Goal: Task Accomplishment & Management: Complete application form

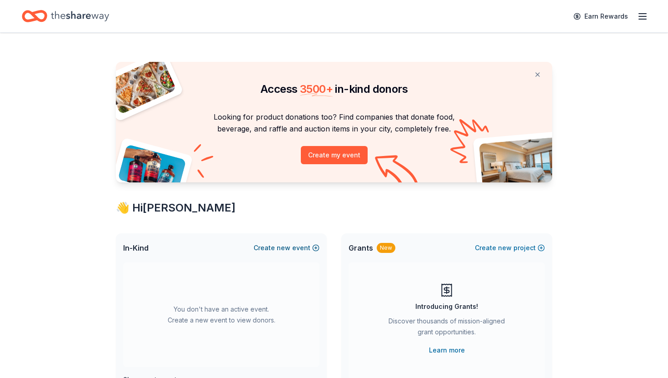
click at [292, 247] on button "Create new event" at bounding box center [287, 247] width 66 height 11
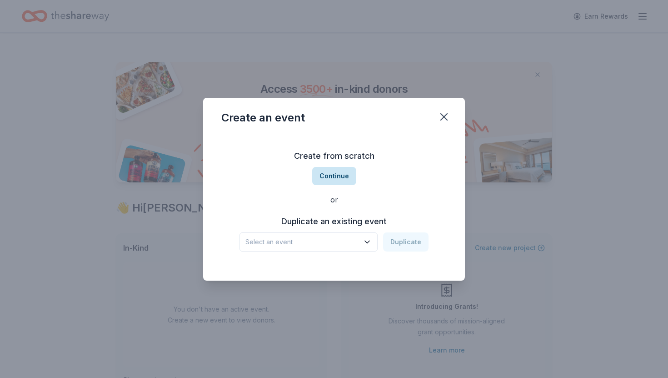
click at [343, 177] on button "Continue" at bounding box center [334, 176] width 44 height 18
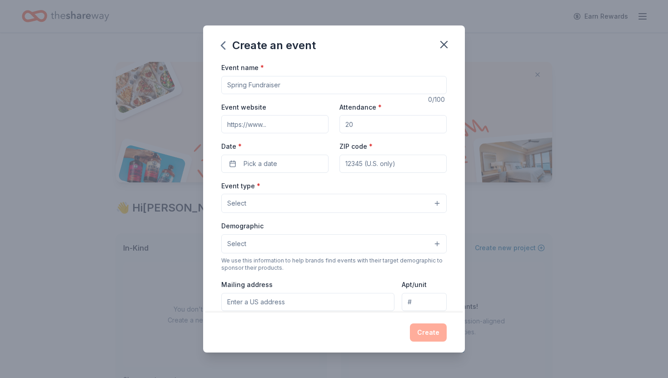
click at [328, 87] on input "Event name *" at bounding box center [333, 85] width 225 height 18
click at [384, 126] on input "Attendance *" at bounding box center [393, 124] width 107 height 18
type input "100"
click at [292, 160] on button "Pick a date" at bounding box center [274, 164] width 107 height 18
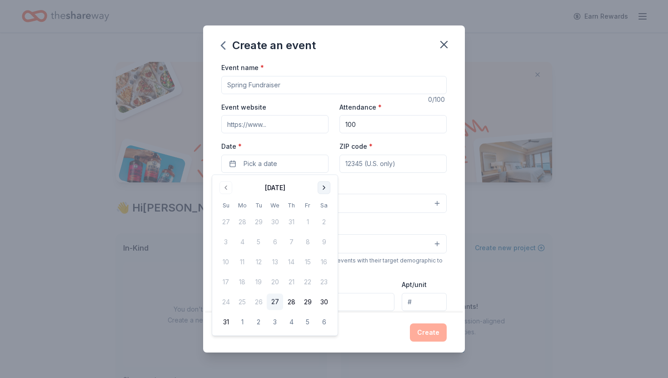
click at [324, 184] on button "Go to next month" at bounding box center [324, 187] width 13 height 13
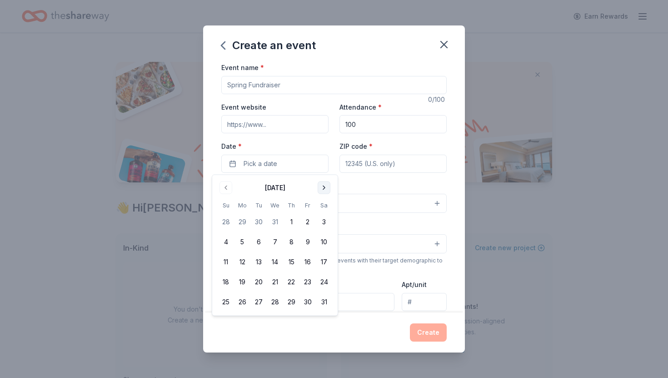
click at [324, 184] on button "Go to next month" at bounding box center [324, 187] width 13 height 13
click at [323, 219] on button "7" at bounding box center [324, 222] width 16 height 16
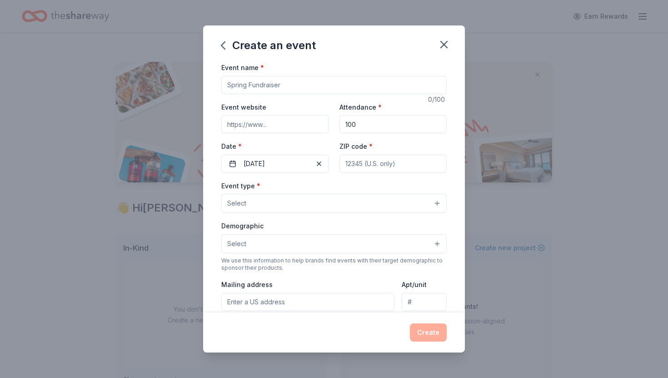
click at [381, 161] on input "ZIP code *" at bounding box center [393, 164] width 107 height 18
click at [357, 165] on input "ZIP code *" at bounding box center [393, 164] width 107 height 18
type input "94070"
click at [314, 198] on button "Select" at bounding box center [333, 203] width 225 height 19
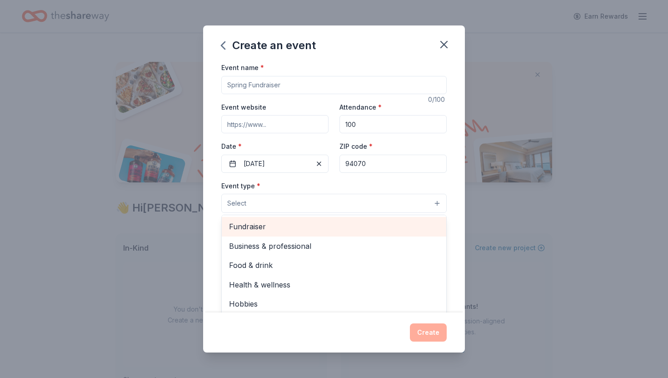
click at [301, 224] on span "Fundraiser" at bounding box center [334, 226] width 210 height 12
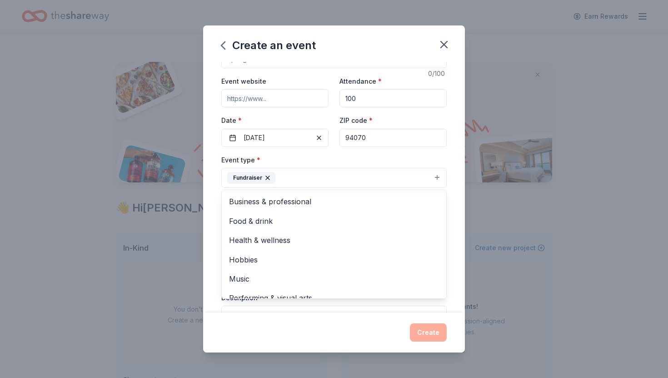
click at [453, 158] on div "Event name * 0 /100 Event website Attendance * 100 Date * [DATE] ZIP code * 940…" at bounding box center [334, 187] width 262 height 250
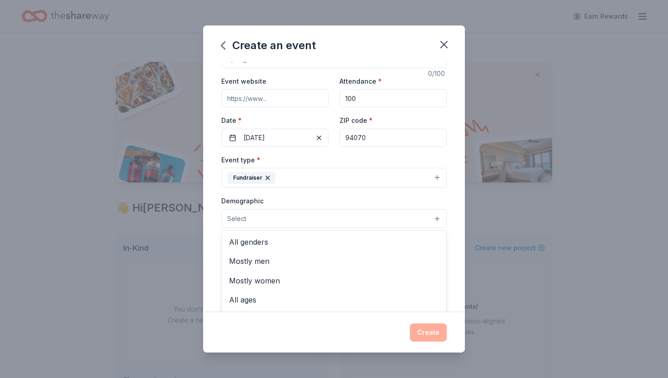
click at [430, 217] on button "Select" at bounding box center [333, 218] width 225 height 19
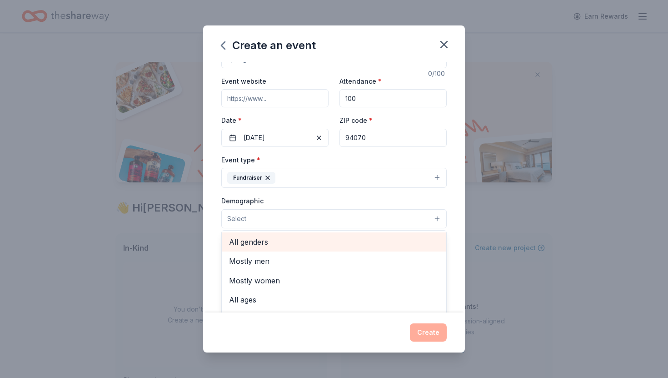
click at [267, 240] on span "All genders" at bounding box center [334, 242] width 210 height 12
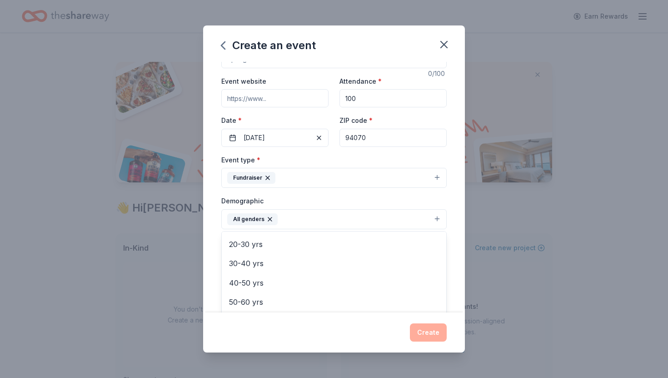
scroll to position [98, 0]
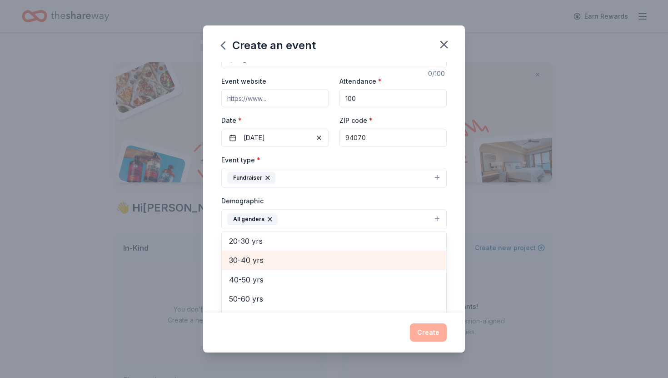
click at [271, 258] on span "30-40 yrs" at bounding box center [334, 260] width 210 height 12
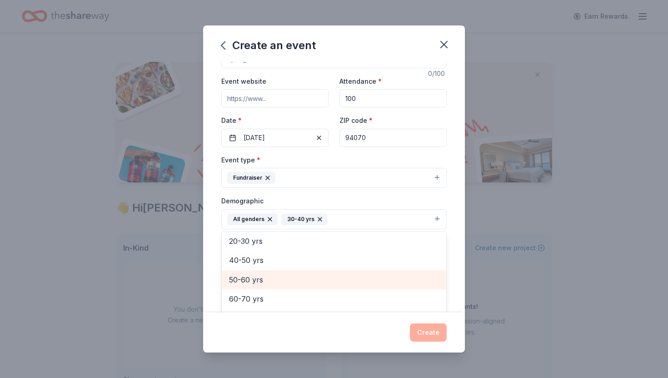
click at [269, 277] on span "50-60 yrs" at bounding box center [334, 280] width 210 height 12
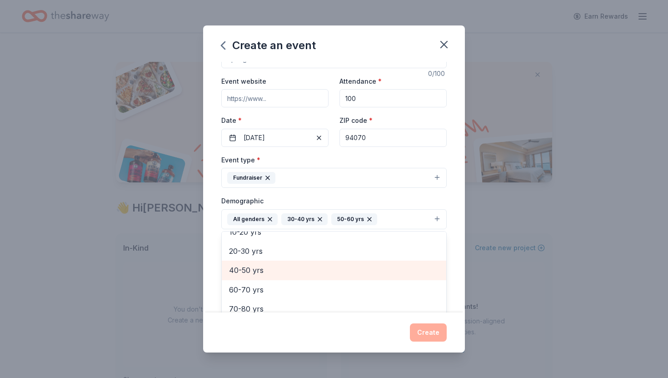
scroll to position [88, 0]
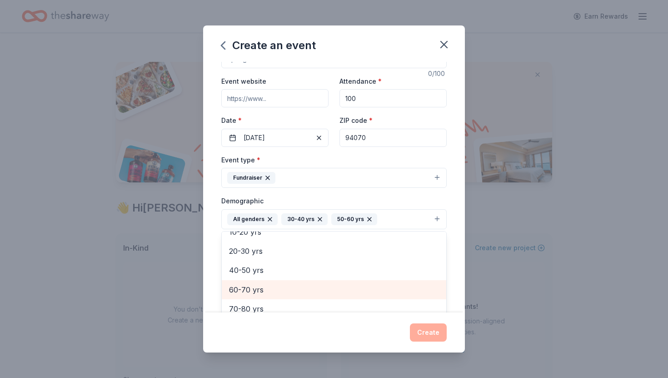
click at [316, 289] on span "60-70 yrs" at bounding box center [334, 290] width 210 height 12
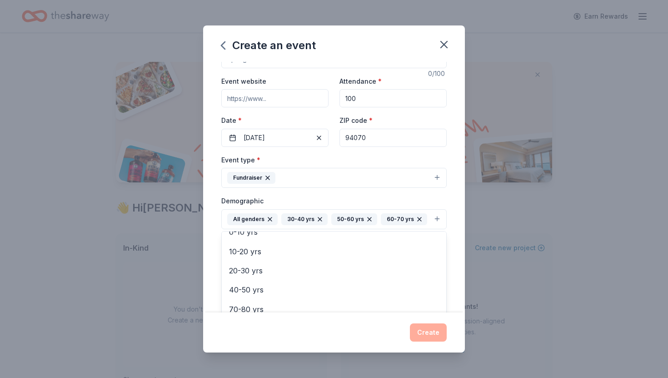
click at [435, 330] on div "Create an event Event name * 0 /100 Event website Attendance * 100 Date * [DATE…" at bounding box center [334, 188] width 262 height 327
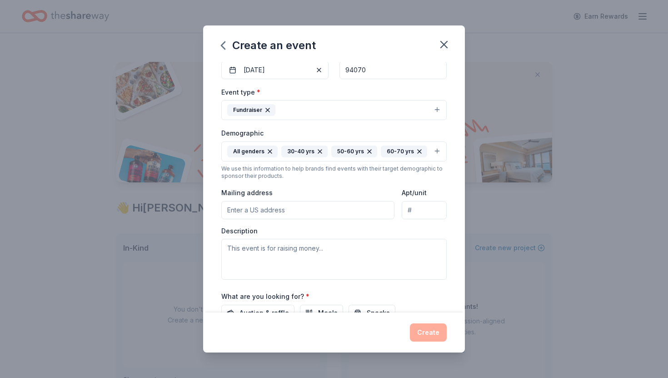
scroll to position [94, 0]
click at [287, 204] on input "Mailing address" at bounding box center [307, 209] width 173 height 18
type input "[STREET_ADDRESS]"
drag, startPoint x: 416, startPoint y: 210, endPoint x: 406, endPoint y: 208, distance: 10.5
click at [406, 208] on input "Apt C" at bounding box center [424, 209] width 45 height 18
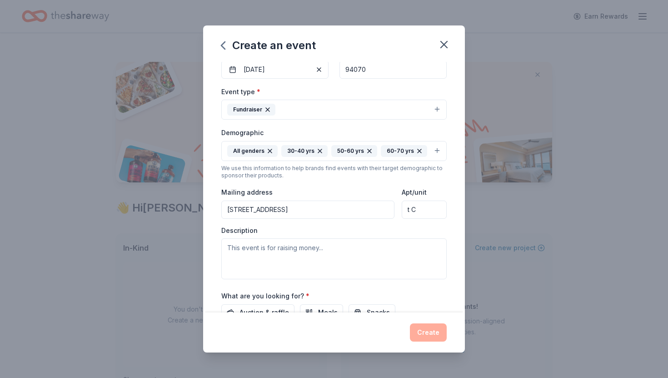
click at [412, 210] on input "t C" at bounding box center [424, 209] width 45 height 18
type input "tC"
click at [347, 253] on textarea at bounding box center [333, 258] width 225 height 41
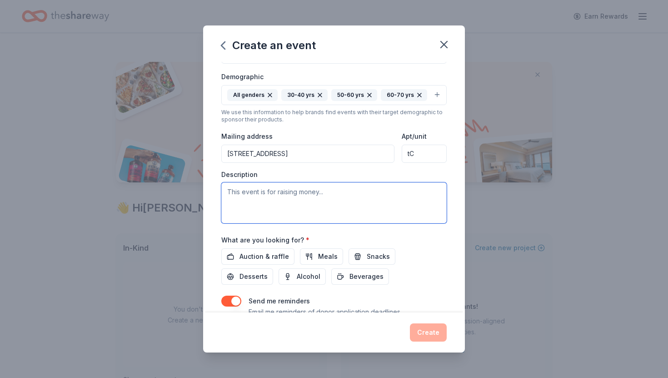
scroll to position [152, 0]
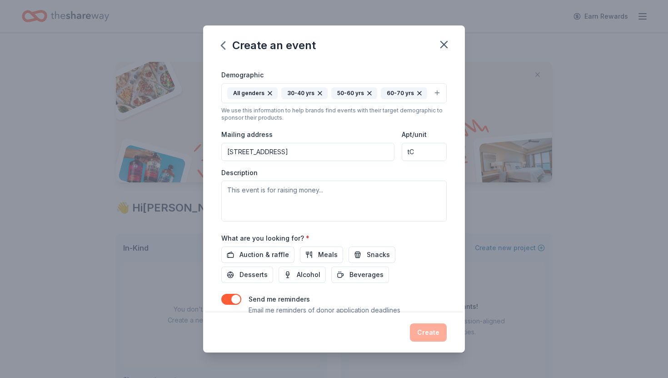
click at [310, 150] on input "[STREET_ADDRESS]" at bounding box center [307, 152] width 173 height 18
click at [372, 151] on input "[STREET_ADDRESS]" at bounding box center [307, 152] width 173 height 18
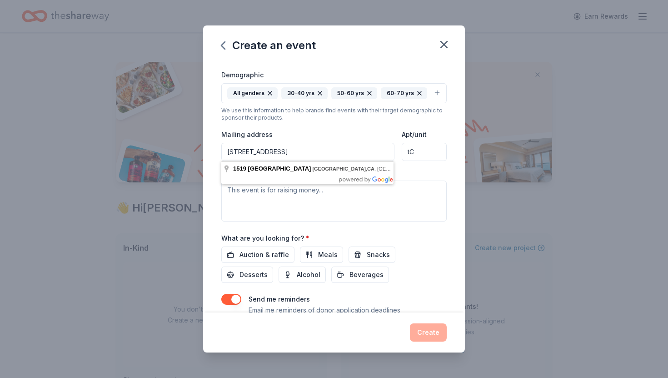
type input "[STREET_ADDRESS]"
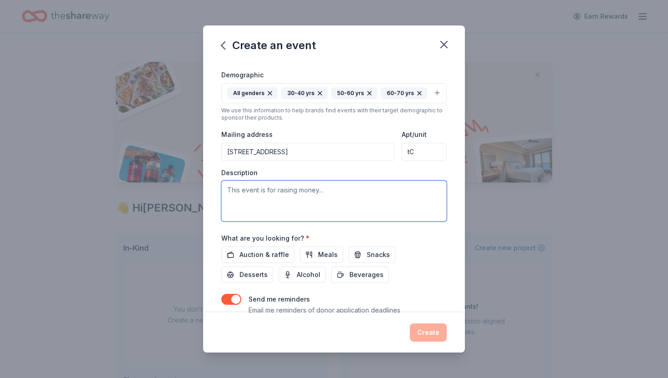
click at [421, 202] on textarea at bounding box center [333, 200] width 225 height 41
click at [419, 150] on input "tC" at bounding box center [424, 152] width 45 height 18
type input "t"
type input "C"
click at [394, 190] on textarea at bounding box center [333, 200] width 225 height 41
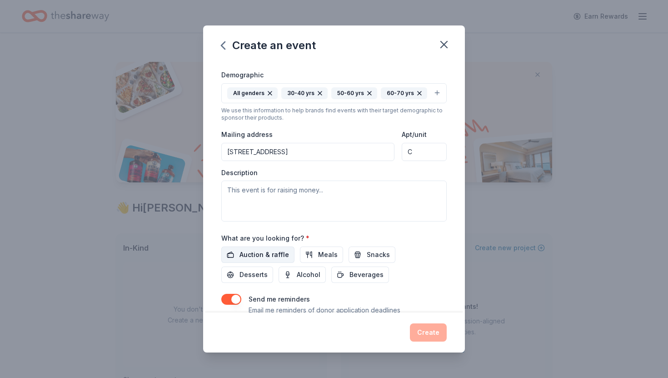
click at [255, 250] on span "Auction & raffle" at bounding box center [265, 254] width 50 height 11
click at [313, 254] on button "Meals" at bounding box center [321, 254] width 43 height 16
click at [376, 253] on span "Snacks" at bounding box center [378, 254] width 23 height 11
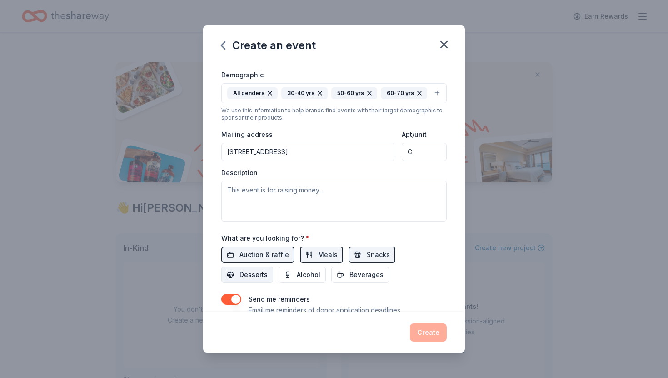
click at [268, 269] on span "Desserts" at bounding box center [254, 274] width 28 height 11
click at [350, 274] on span "Beverages" at bounding box center [367, 274] width 34 height 11
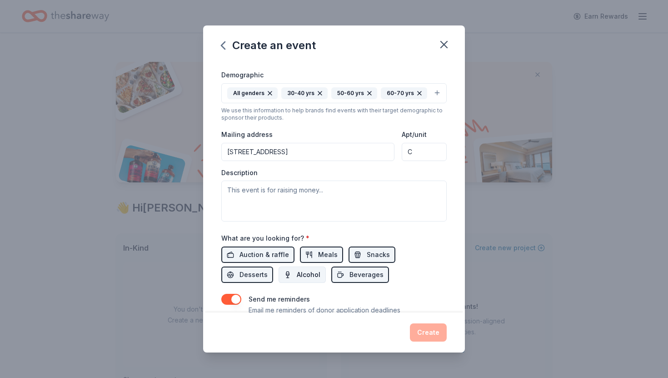
click at [279, 280] on button "Alcohol" at bounding box center [302, 274] width 47 height 16
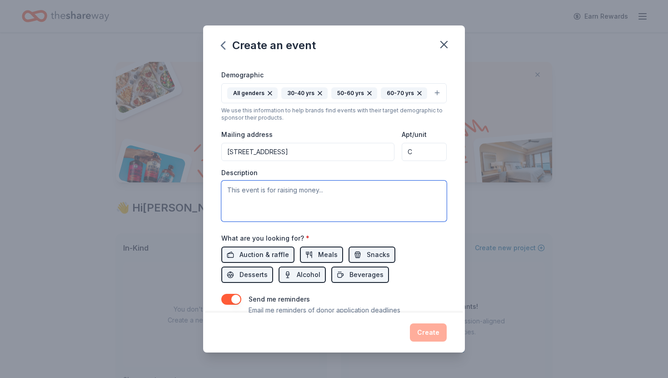
click at [282, 190] on textarea at bounding box center [333, 200] width 225 height 41
click at [267, 192] on textarea "This event is to raise money for Project PEARLS" at bounding box center [333, 200] width 225 height 41
click at [386, 188] on textarea "This event is to raise money for Project PEARLS" at bounding box center [333, 200] width 225 height 41
type textarea "This event is to raise money for Project PEARLS and to thank existing donors an…"
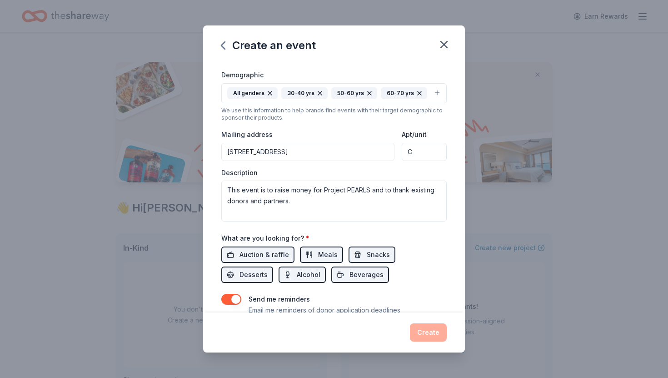
click at [411, 295] on div "Send me reminders Email me reminders of donor application deadlines" at bounding box center [333, 305] width 225 height 22
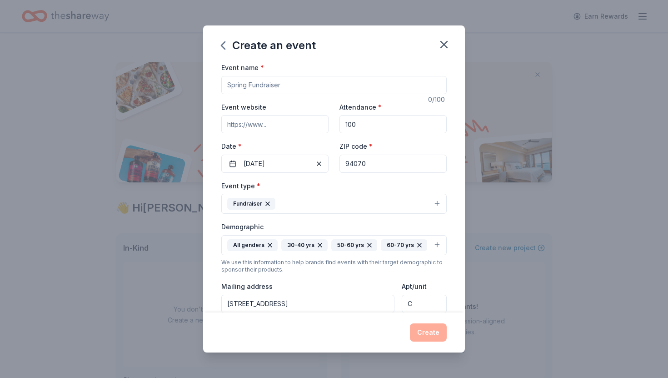
scroll to position [0, 0]
click at [307, 85] on input "Event name *" at bounding box center [333, 85] width 225 height 18
drag, startPoint x: 404, startPoint y: 85, endPoint x: 332, endPoint y: 83, distance: 72.3
click at [331, 83] on input "15 Years of Radical Kindness: An evening of celebration" at bounding box center [333, 85] width 225 height 18
click at [329, 84] on input "15 Years of Radical Kindness: An night of reflection, Celebration, Giving" at bounding box center [333, 85] width 225 height 18
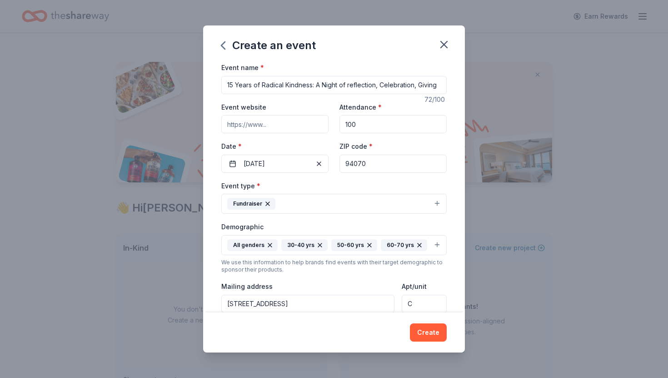
click at [352, 84] on input "15 Years of Radical Kindness: A Night of reflection, Celebration, Giving" at bounding box center [333, 85] width 225 height 18
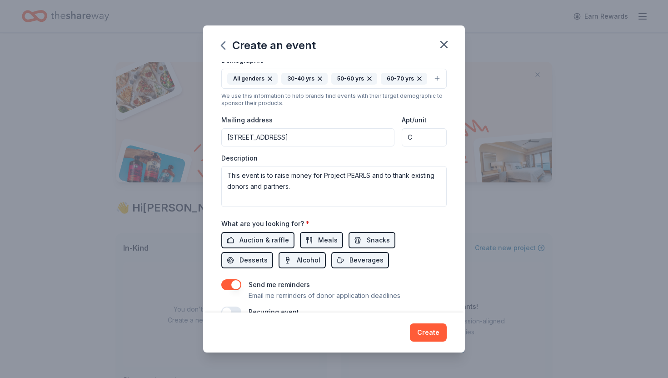
scroll to position [185, 0]
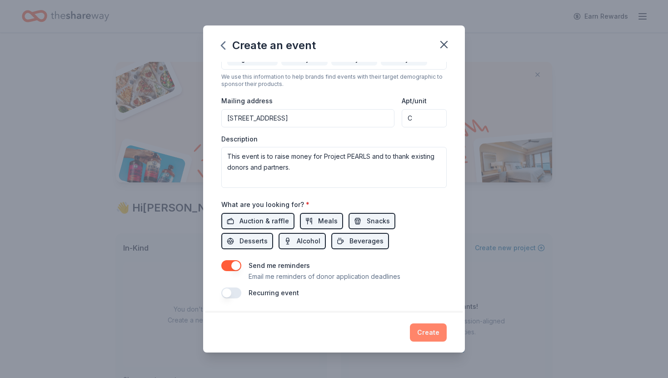
type input "15 Years of Radical Kindness: A Night of Reflection, Celebration, Giving"
click at [434, 328] on button "Create" at bounding box center [428, 332] width 37 height 18
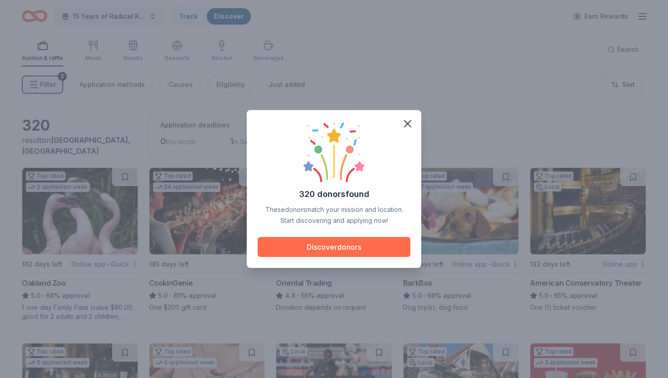
click at [337, 248] on button "Discover donors" at bounding box center [334, 247] width 153 height 20
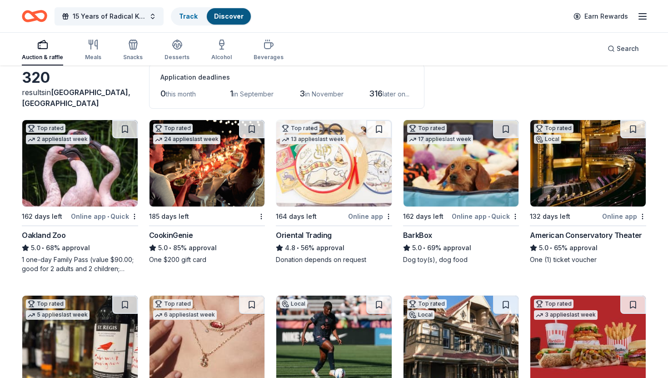
scroll to position [48, 0]
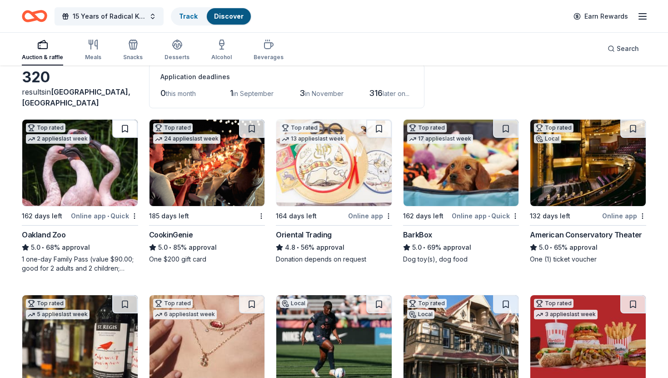
click at [122, 129] on button at bounding box center [124, 129] width 25 height 18
click at [251, 126] on button at bounding box center [251, 129] width 25 height 18
click at [380, 126] on button at bounding box center [378, 129] width 25 height 18
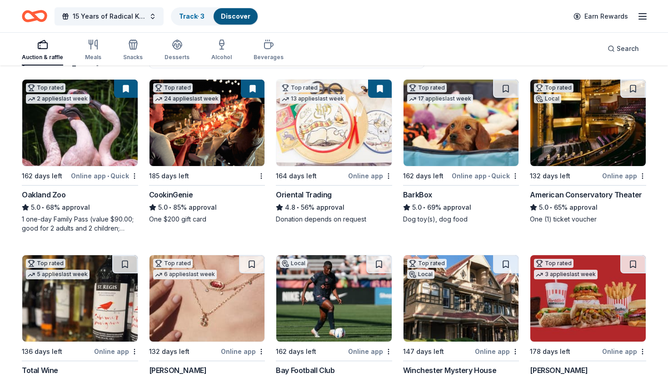
scroll to position [100, 0]
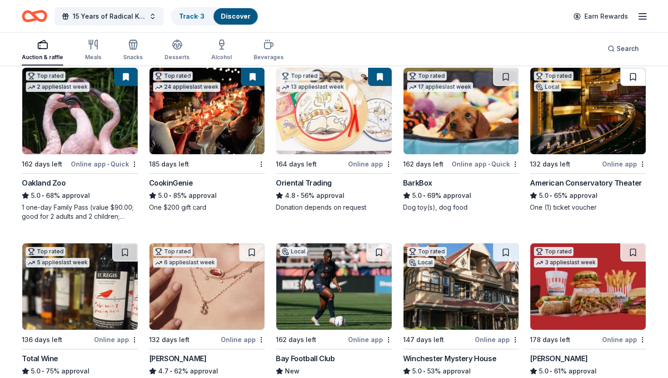
click at [631, 80] on button at bounding box center [633, 77] width 25 height 18
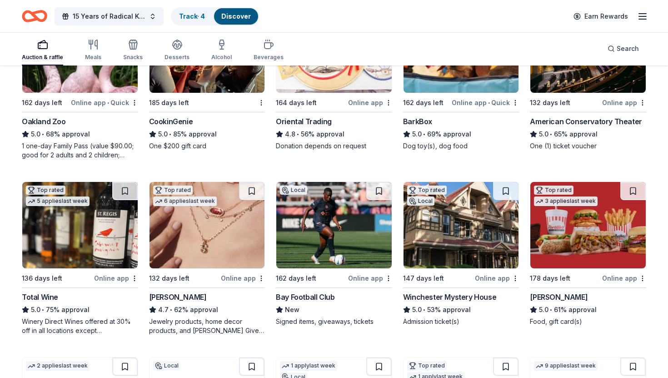
scroll to position [180, 0]
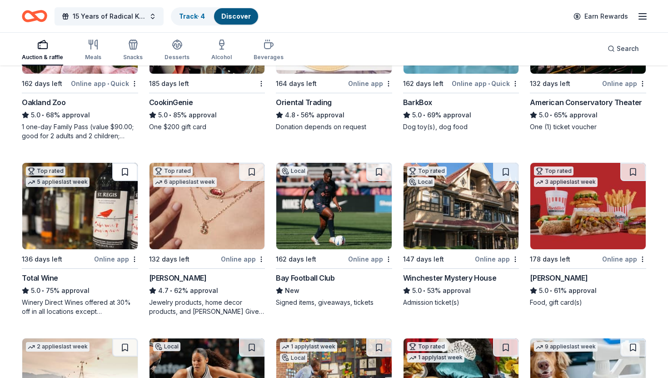
click at [130, 171] on button at bounding box center [124, 172] width 25 height 18
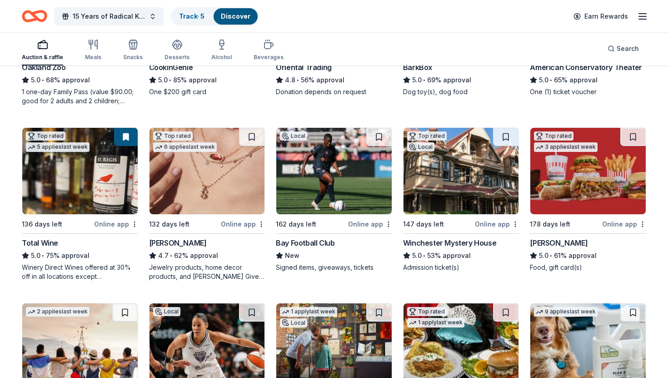
scroll to position [207, 0]
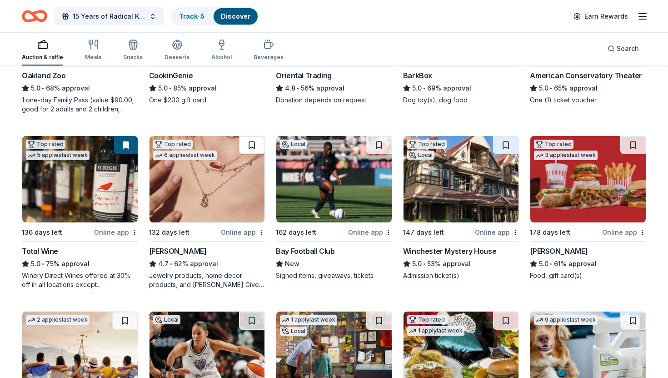
click at [251, 145] on button at bounding box center [251, 145] width 25 height 18
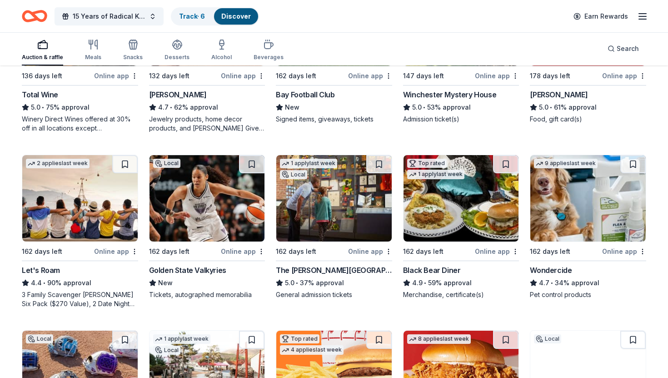
scroll to position [364, 0]
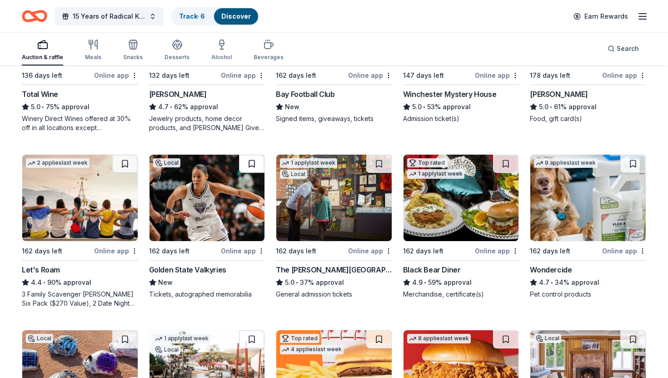
click at [253, 165] on button at bounding box center [251, 164] width 25 height 18
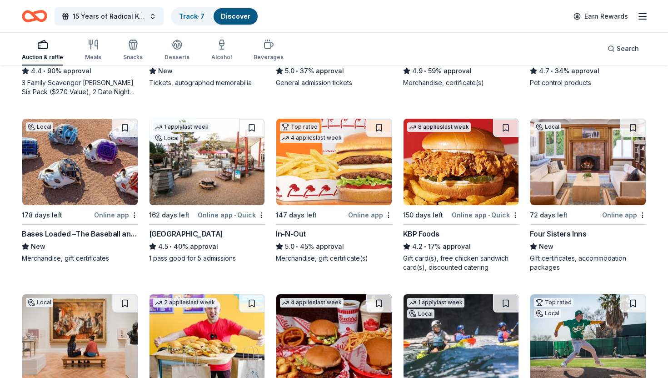
scroll to position [575, 0]
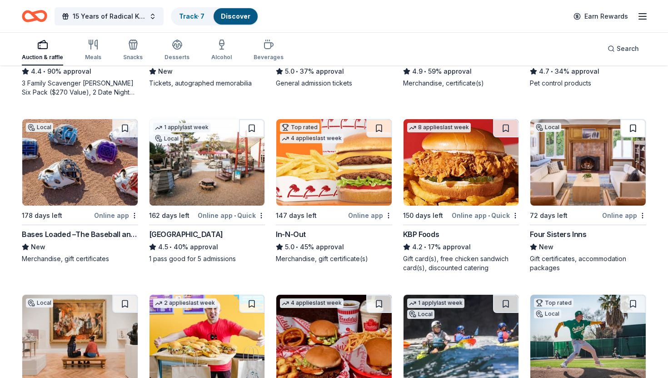
click at [635, 129] on button at bounding box center [633, 128] width 25 height 18
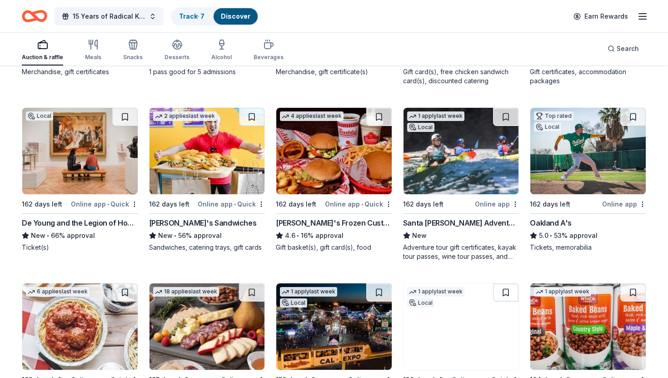
scroll to position [804, 0]
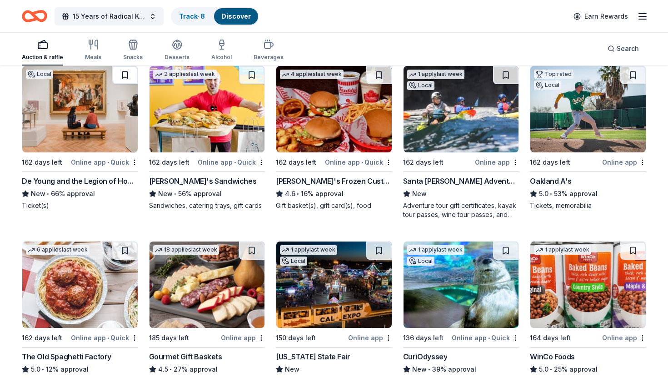
click at [124, 76] on button at bounding box center [124, 75] width 25 height 18
click at [251, 76] on button at bounding box center [251, 75] width 25 height 18
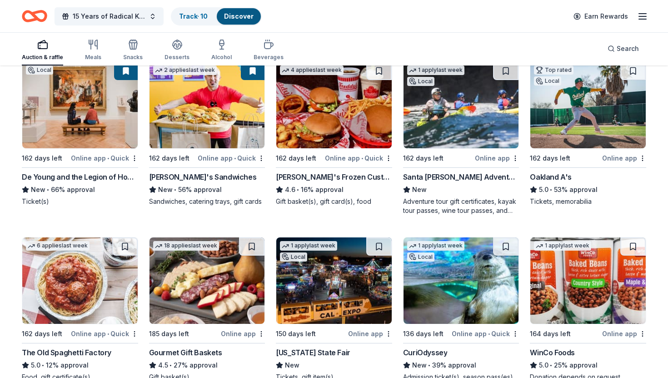
scroll to position [808, 0]
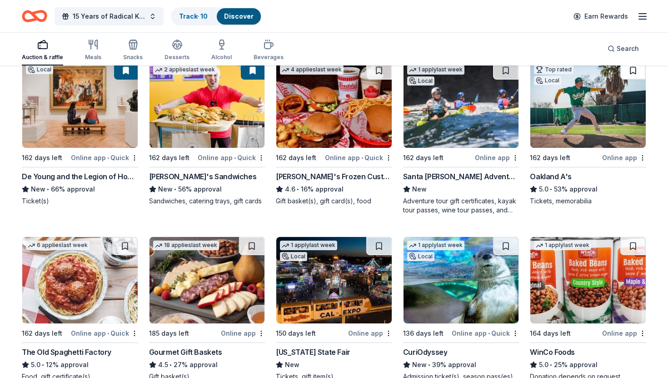
click at [634, 69] on button at bounding box center [633, 70] width 25 height 18
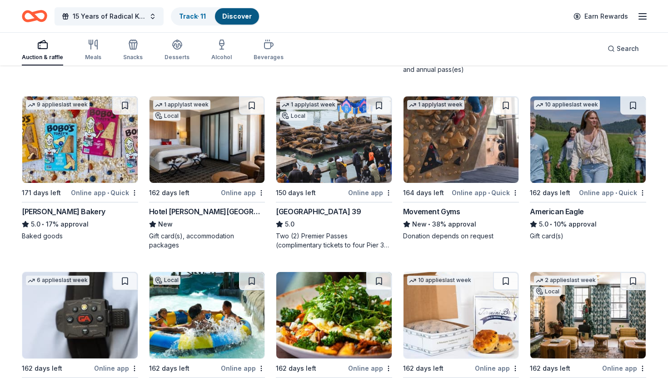
scroll to position [1126, 0]
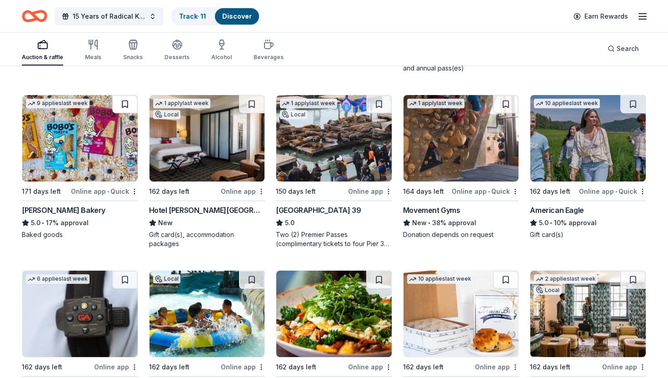
click at [125, 105] on button at bounding box center [124, 104] width 25 height 18
click at [242, 103] on button at bounding box center [251, 104] width 25 height 18
click at [373, 101] on button at bounding box center [378, 104] width 25 height 18
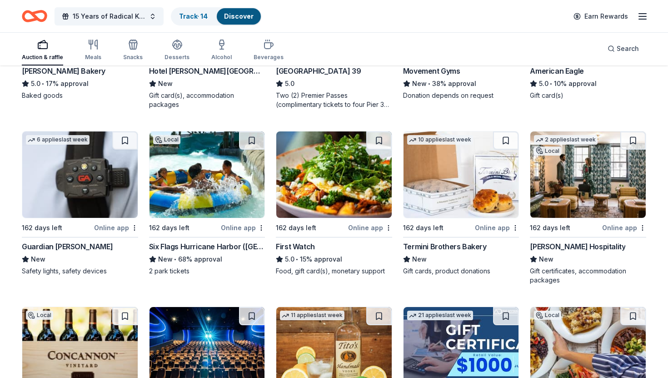
scroll to position [1261, 0]
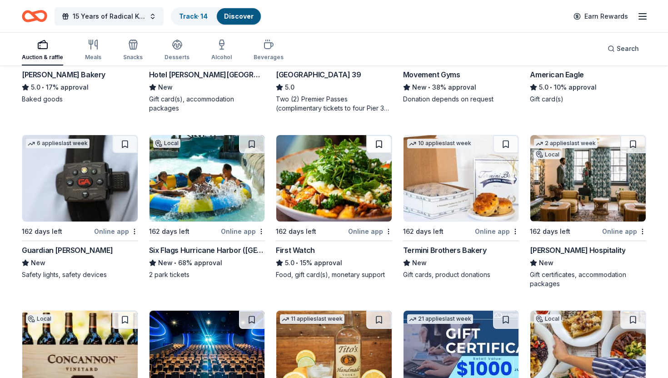
click at [382, 152] on button at bounding box center [378, 144] width 25 height 18
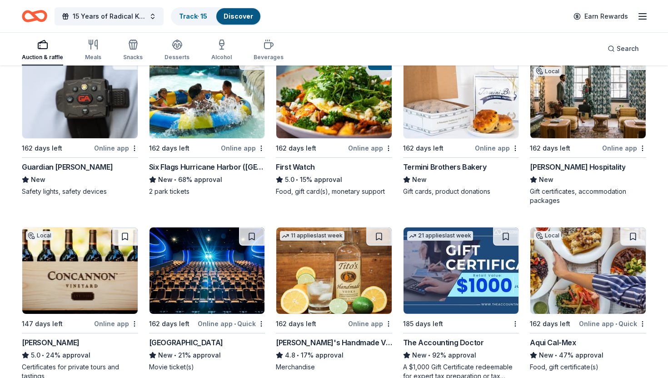
scroll to position [1427, 0]
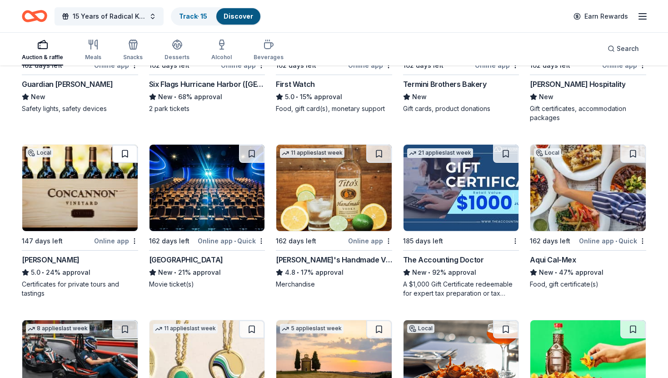
click at [126, 155] on button at bounding box center [124, 154] width 25 height 18
click at [381, 150] on button at bounding box center [378, 154] width 25 height 18
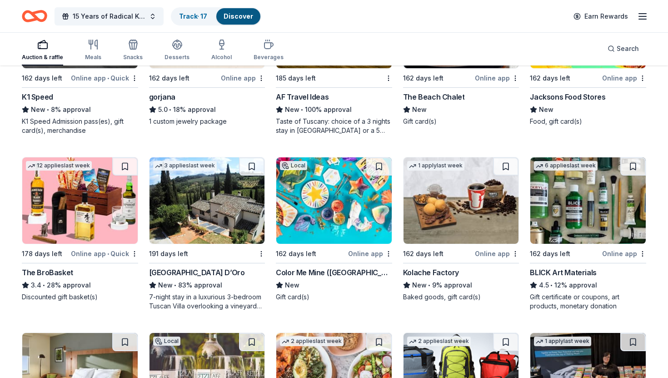
scroll to position [1763, 0]
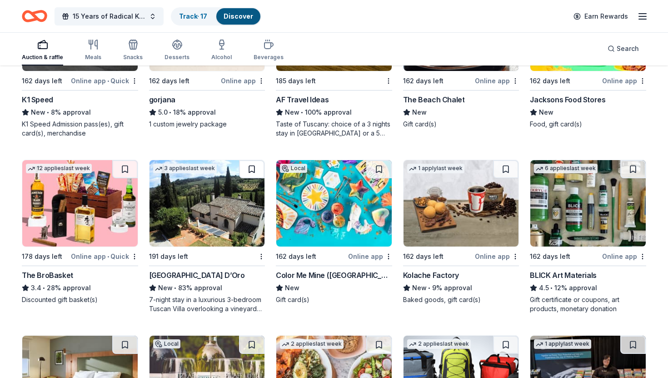
click at [253, 171] on button at bounding box center [251, 169] width 25 height 18
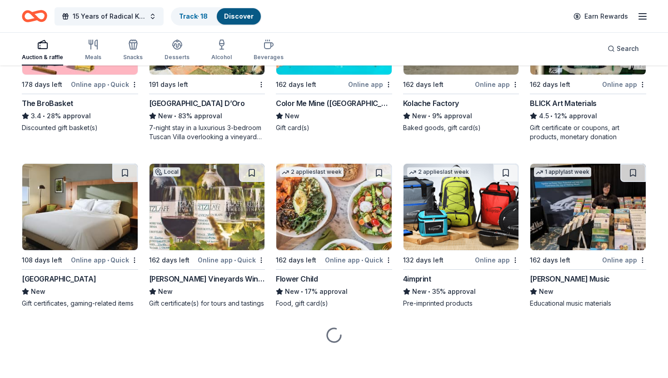
scroll to position [1946, 0]
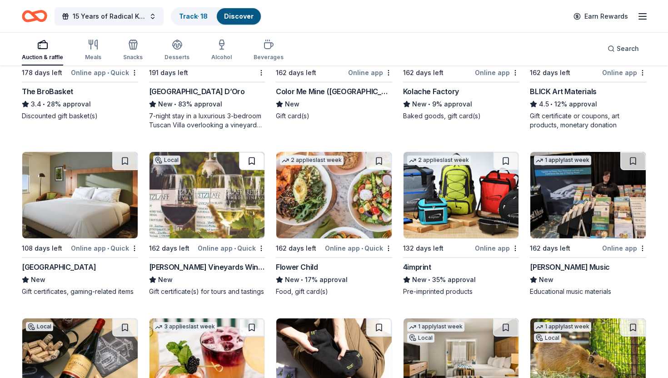
click at [251, 161] on button at bounding box center [251, 161] width 25 height 18
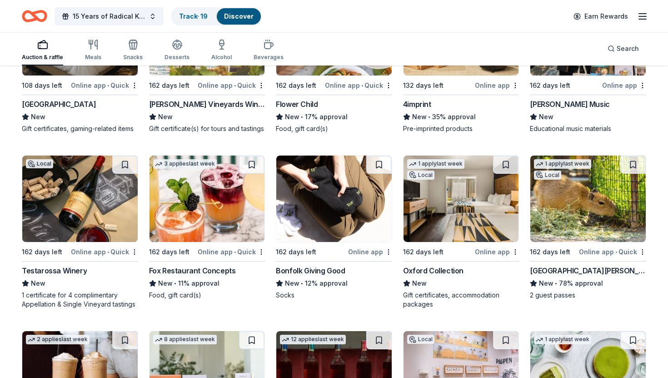
scroll to position [2111, 0]
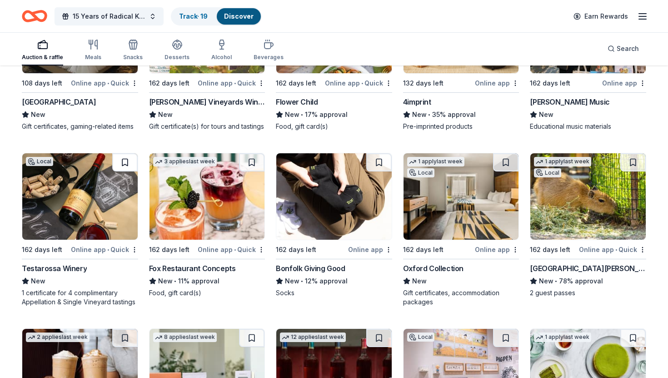
click at [124, 171] on button at bounding box center [124, 162] width 25 height 18
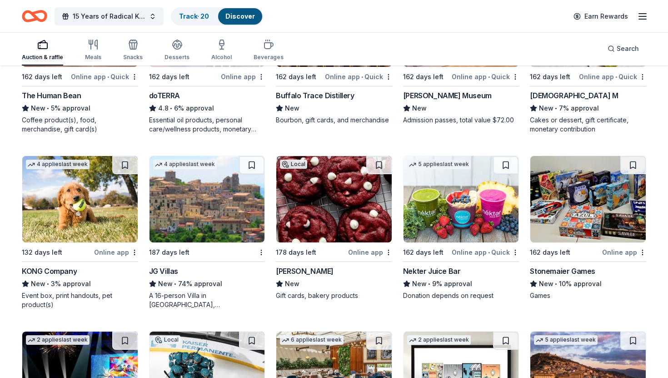
scroll to position [2459, 0]
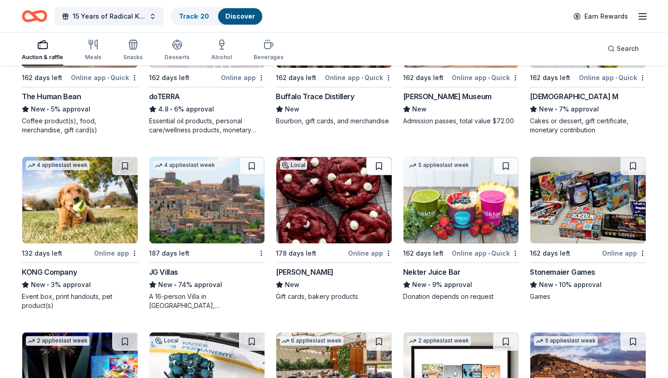
click at [378, 175] on button at bounding box center [378, 166] width 25 height 18
click at [252, 174] on button at bounding box center [251, 166] width 25 height 18
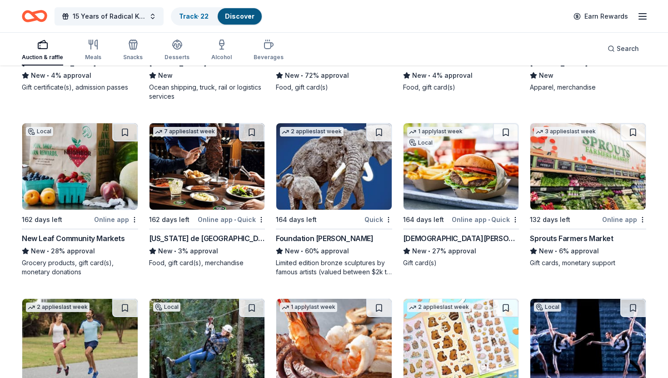
scroll to position [3202, 0]
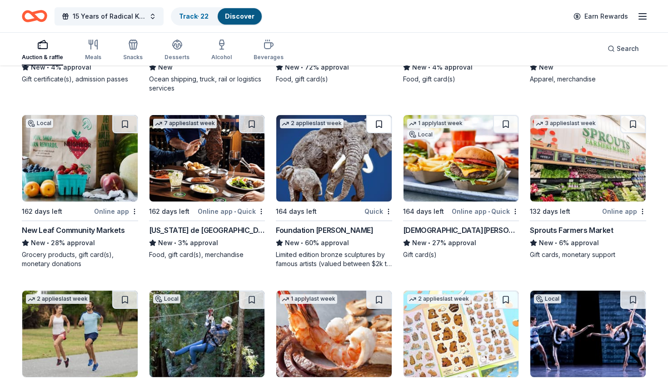
click at [377, 133] on button at bounding box center [378, 124] width 25 height 18
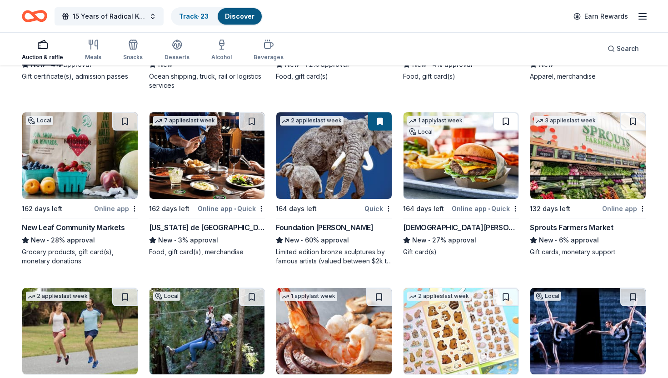
click at [504, 130] on button at bounding box center [505, 121] width 25 height 18
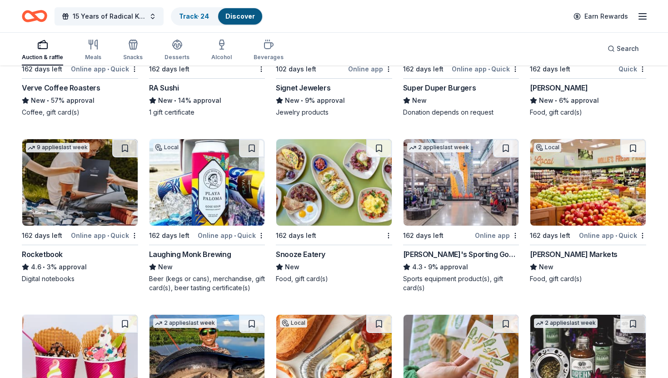
scroll to position [3862, 0]
click at [255, 155] on button at bounding box center [251, 148] width 25 height 18
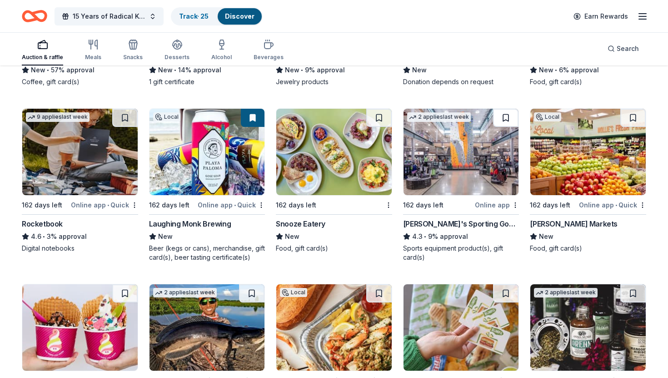
scroll to position [3731, 0]
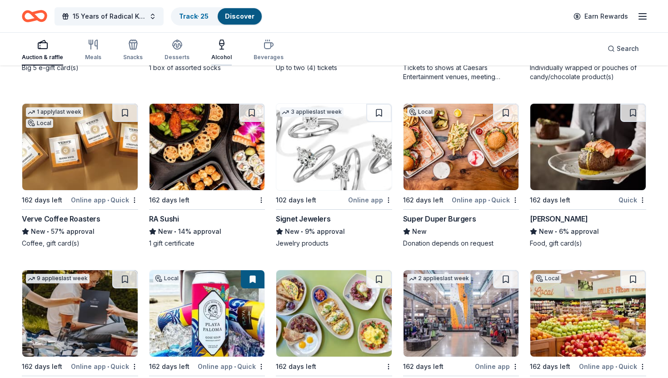
click at [216, 42] on icon "button" at bounding box center [221, 44] width 11 height 11
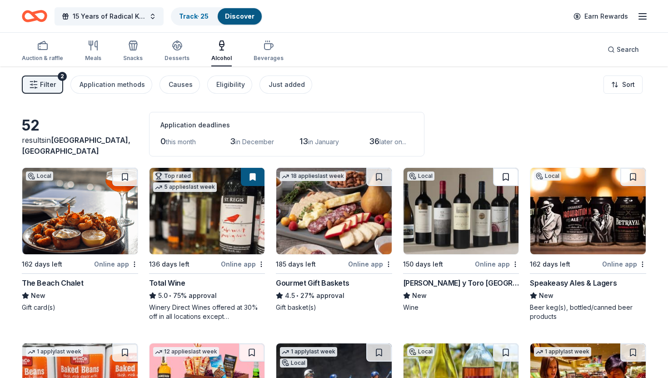
click at [501, 176] on button at bounding box center [505, 177] width 25 height 18
click at [632, 174] on button at bounding box center [633, 177] width 25 height 18
click at [384, 172] on button at bounding box center [378, 177] width 25 height 18
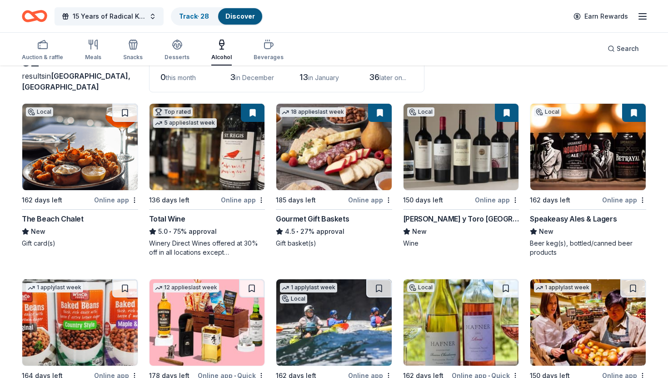
scroll to position [67, 0]
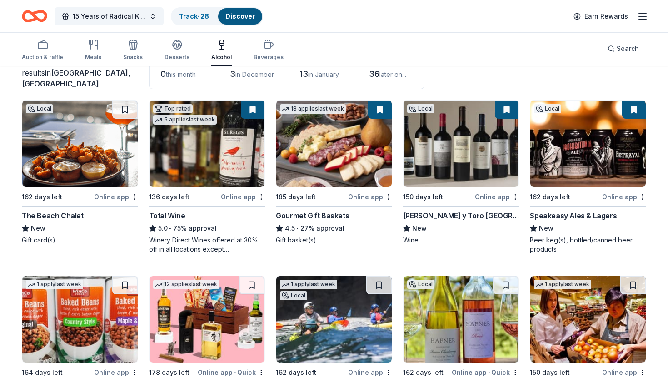
click at [248, 111] on button at bounding box center [253, 109] width 24 height 18
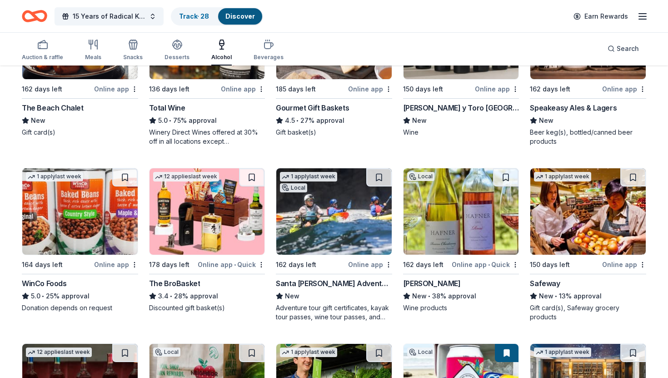
scroll to position [176, 0]
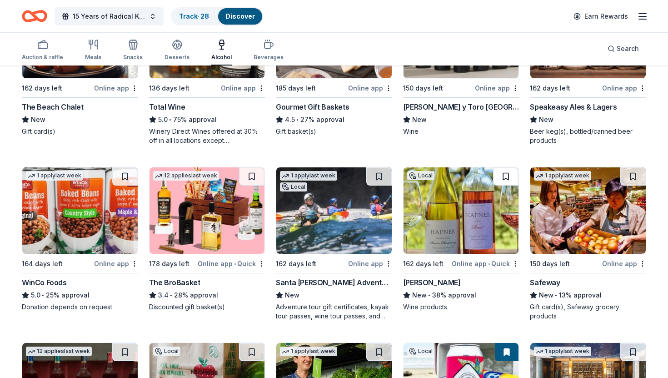
click at [505, 170] on button at bounding box center [505, 176] width 25 height 18
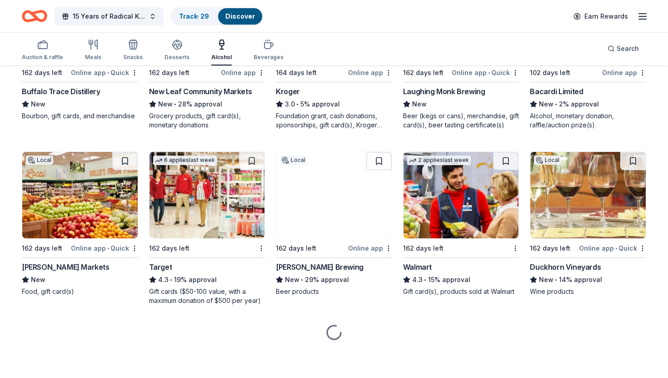
scroll to position [541, 0]
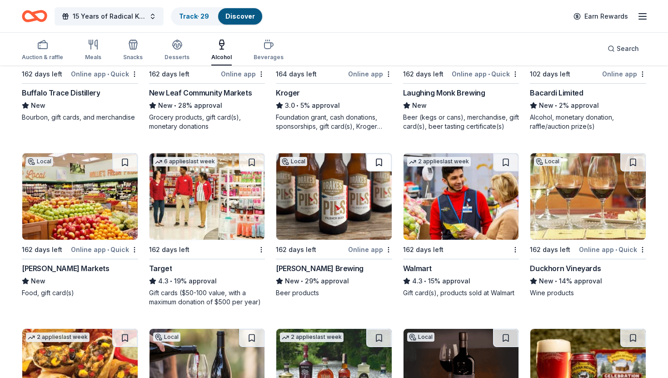
click at [379, 165] on button at bounding box center [378, 162] width 25 height 18
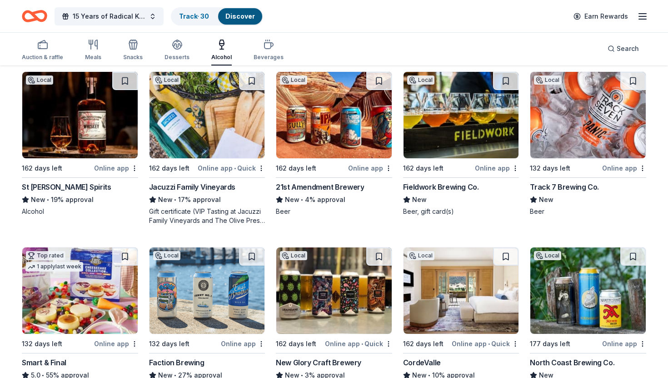
scroll to position [1227, 0]
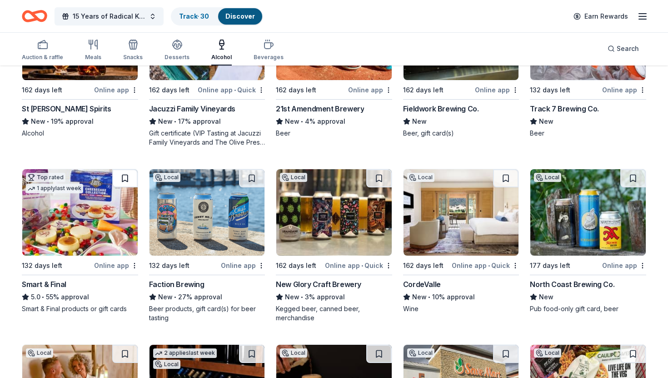
click at [128, 169] on button at bounding box center [124, 178] width 25 height 18
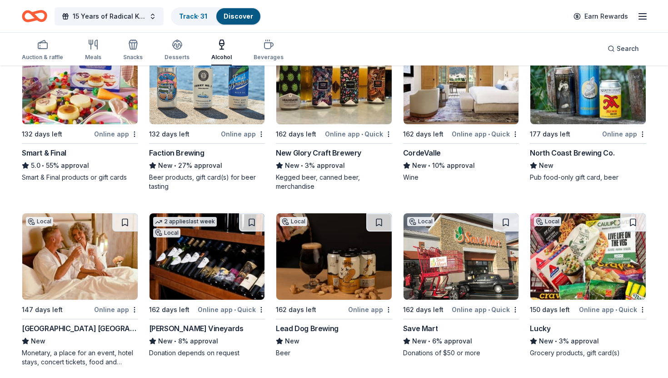
scroll to position [1376, 0]
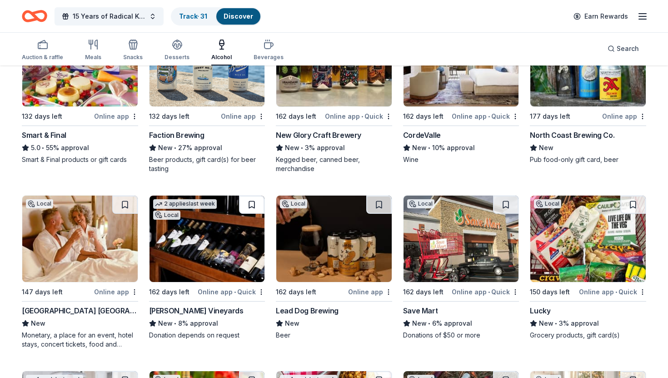
click at [248, 195] on button at bounding box center [251, 204] width 25 height 18
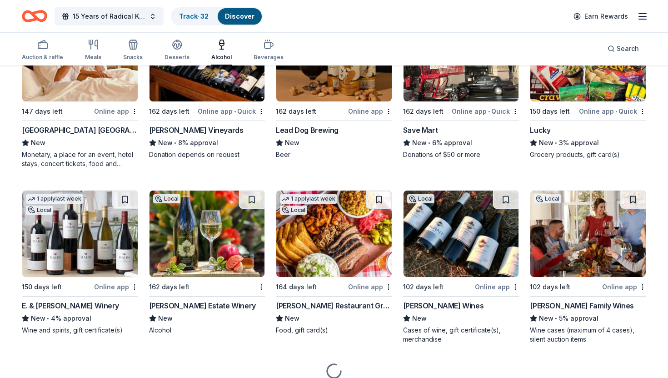
scroll to position [1586, 0]
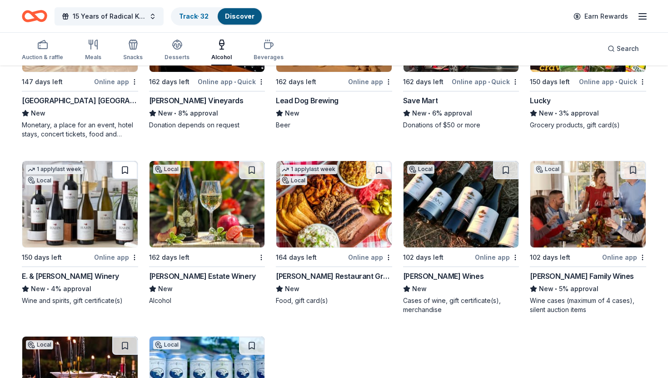
click at [124, 161] on button at bounding box center [124, 170] width 25 height 18
click at [505, 161] on button at bounding box center [505, 170] width 25 height 18
click at [255, 161] on button at bounding box center [251, 170] width 25 height 18
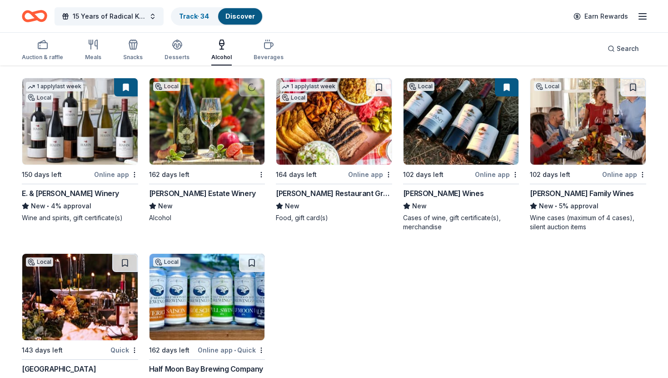
scroll to position [1698, 0]
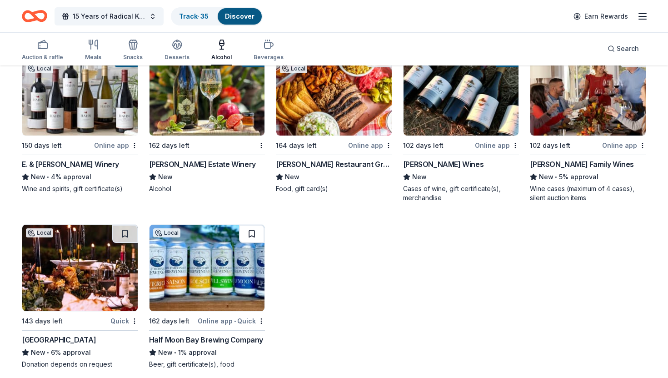
click at [251, 225] on button at bounding box center [251, 234] width 25 height 18
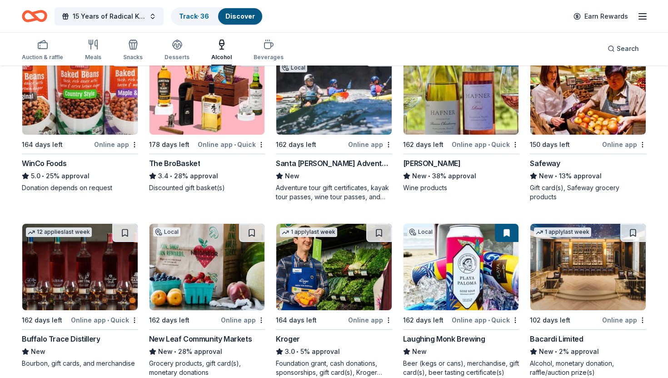
scroll to position [0, 0]
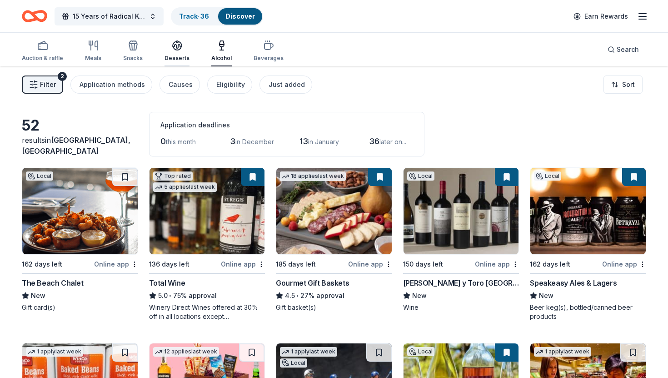
click at [176, 44] on icon "button" at bounding box center [177, 45] width 11 height 11
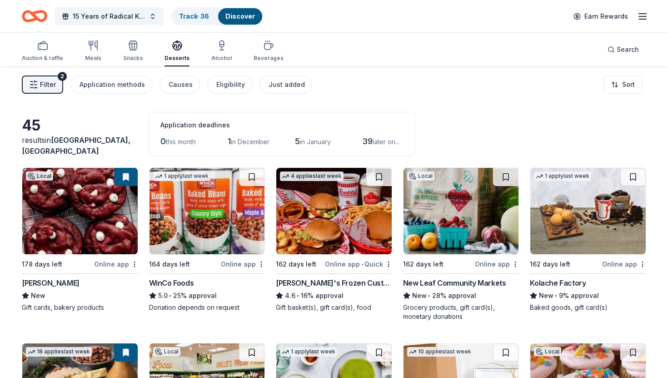
click at [36, 15] on icon "Home" at bounding box center [34, 15] width 25 height 21
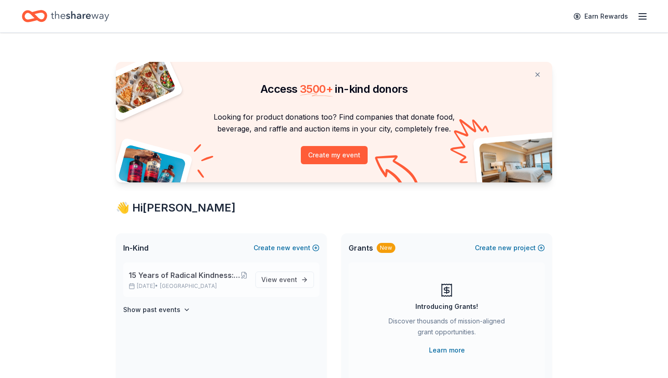
click at [203, 272] on span "15 Years of Radical Kindness: A Night of Reflection, Celebration, Giving" at bounding box center [184, 275] width 111 height 11
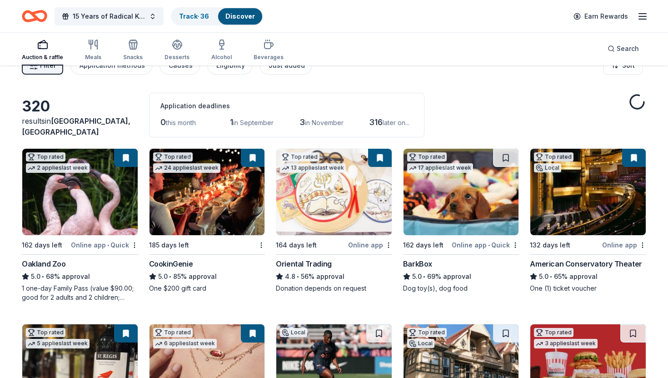
scroll to position [20, 0]
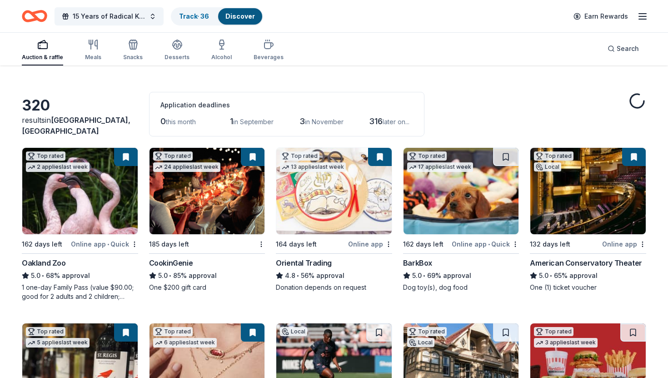
click at [242, 211] on img at bounding box center [207, 191] width 115 height 86
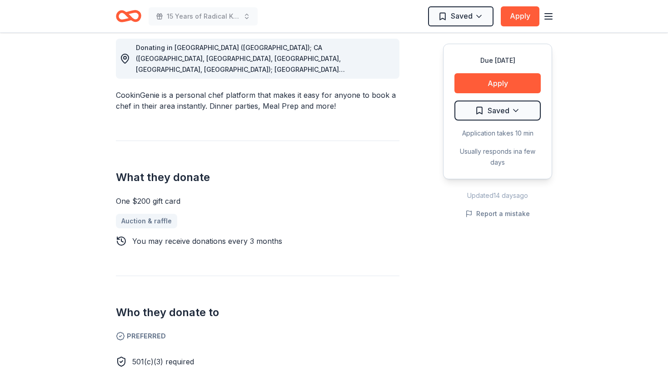
scroll to position [117, 0]
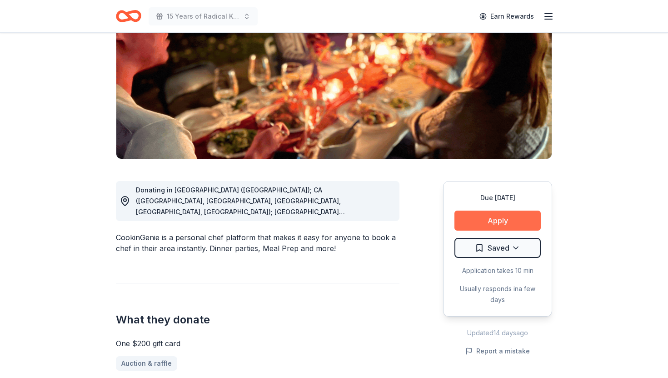
click at [489, 215] on button "Apply" at bounding box center [498, 220] width 86 height 20
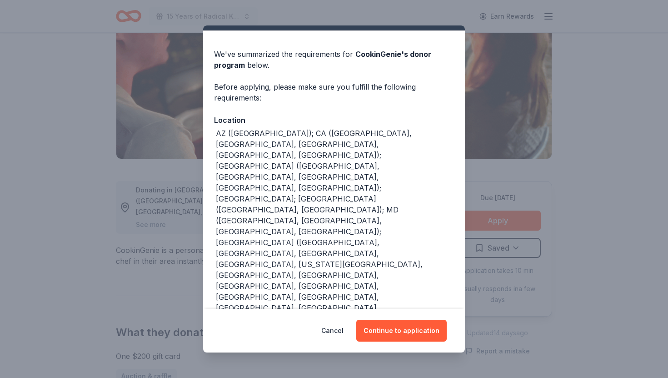
scroll to position [21, 0]
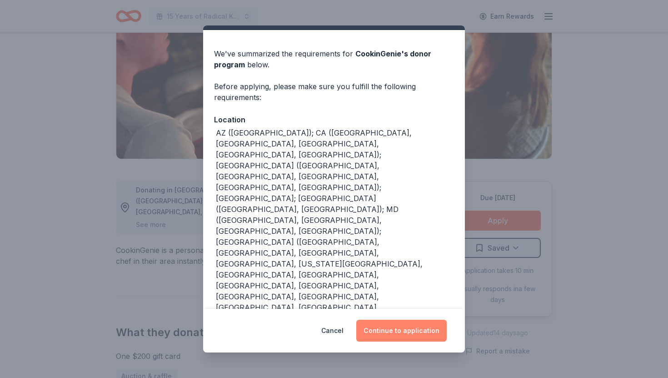
click at [410, 326] on button "Continue to application" at bounding box center [401, 331] width 90 height 22
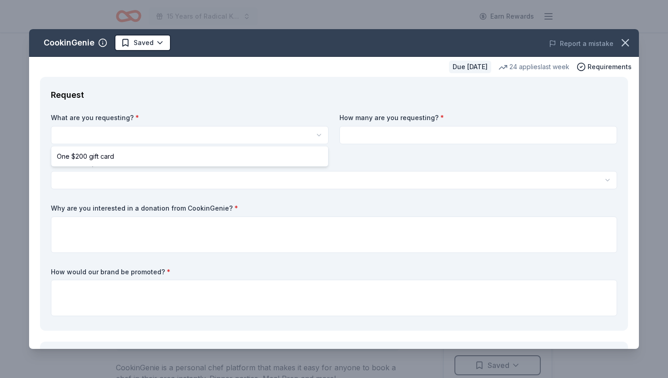
scroll to position [0, 0]
click at [291, 130] on html "15 Years of Radical Kindness: A Night of Reflection, Celebration, Giving Earn R…" at bounding box center [334, 189] width 668 height 378
select select "One $200 gift card"
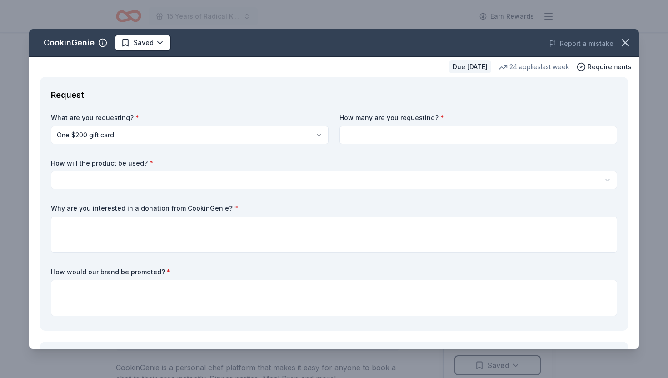
click at [416, 132] on input at bounding box center [479, 135] width 278 height 18
type input "5"
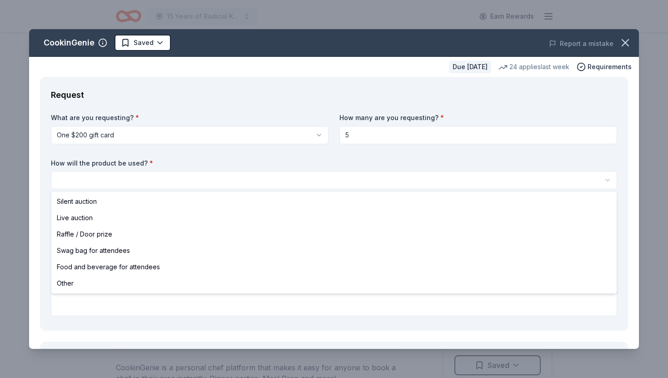
click at [198, 175] on html "15 Years of Radical Kindness: A Night of Reflection, Celebration, Giving Earn R…" at bounding box center [334, 189] width 668 height 378
drag, startPoint x: 85, startPoint y: 204, endPoint x: 82, endPoint y: 279, distance: 75.1
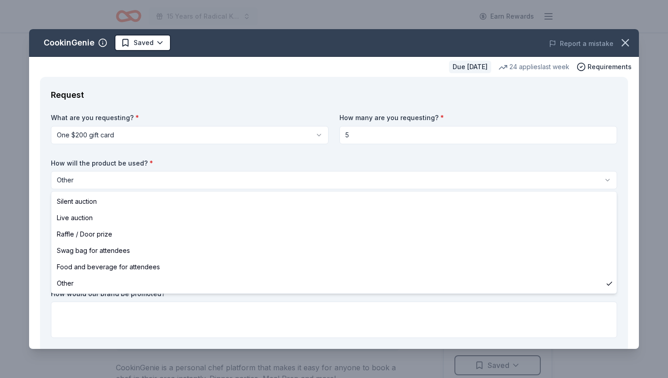
click at [110, 180] on html "15 Years of Radical Kindness: A Night of Reflection, Celebration, Giving Earn R…" at bounding box center [334, 189] width 668 height 378
select select "raffleDoorPrize"
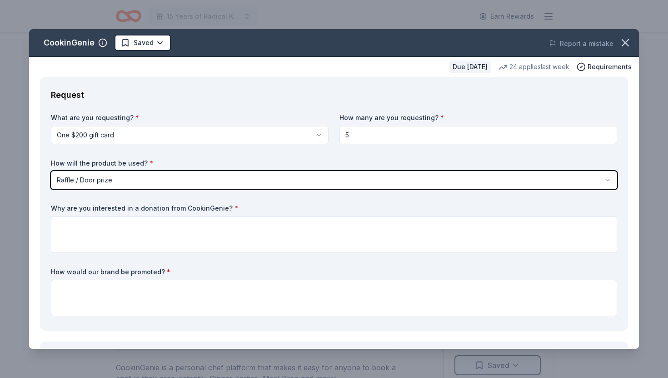
scroll to position [18, 0]
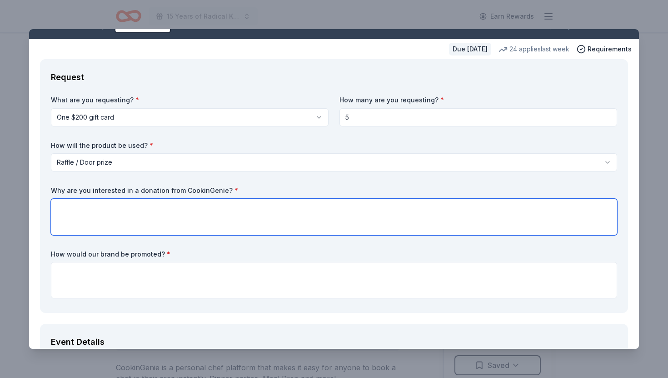
click at [99, 213] on textarea at bounding box center [334, 217] width 566 height 36
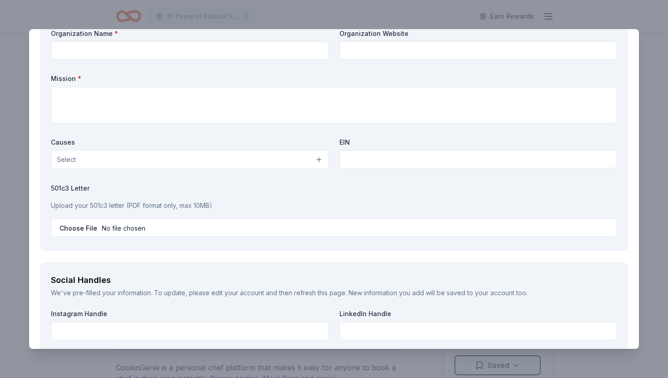
scroll to position [883, 0]
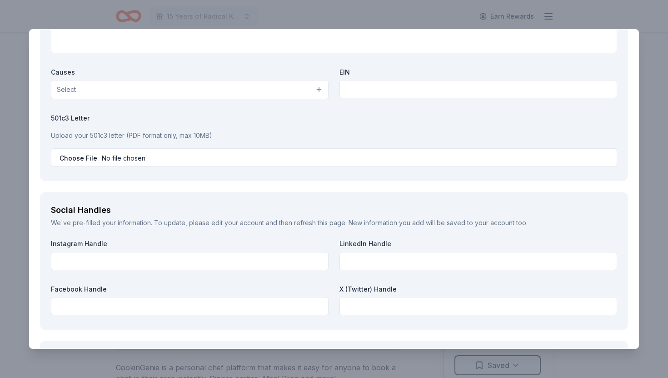
drag, startPoint x: 580, startPoint y: 108, endPoint x: 432, endPoint y: 4, distance: 180.4
click at [432, 4] on div "CookinGenie Saved Report a mistake Due in 185 days 24 applies last week Require…" at bounding box center [334, 189] width 668 height 378
